Goal: Task Accomplishment & Management: Use online tool/utility

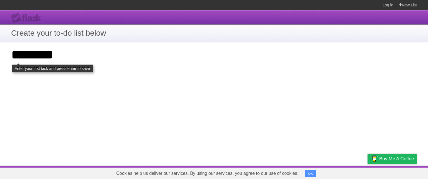
type input "********"
click input "**********" at bounding box center [0, 0] width 0 height 0
click at [152, 95] on div "**********" at bounding box center [214, 88] width 428 height 156
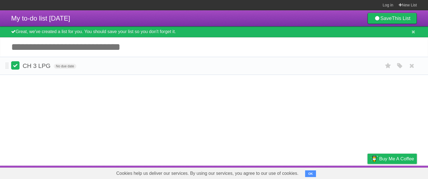
click at [16, 66] on label at bounding box center [15, 65] width 8 height 8
